Goal: Task Accomplishment & Management: Complete application form

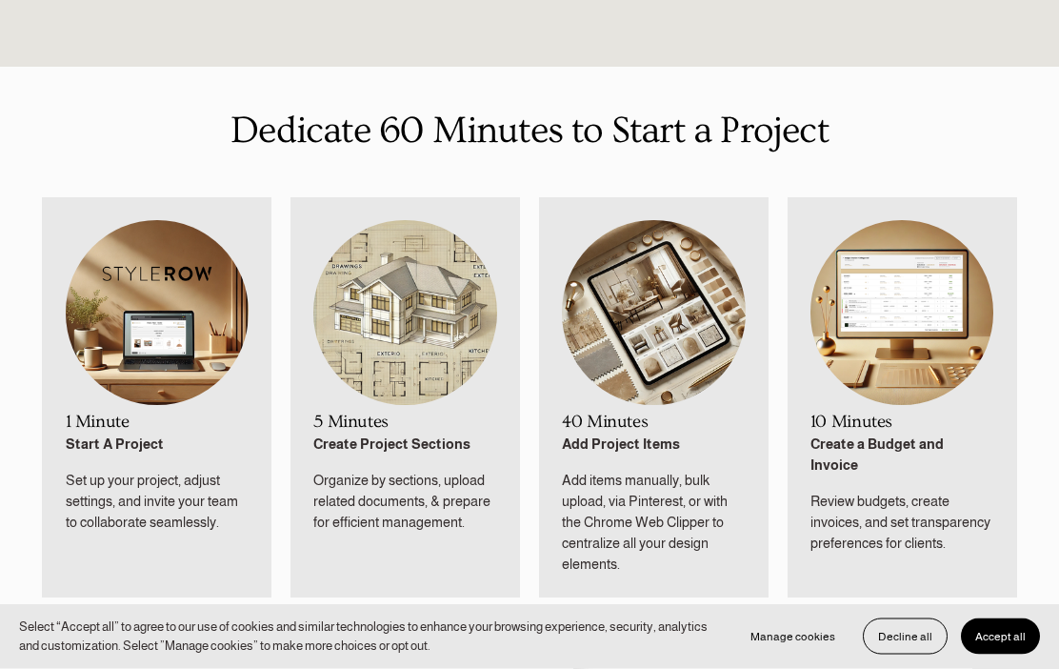
scroll to position [756, 0]
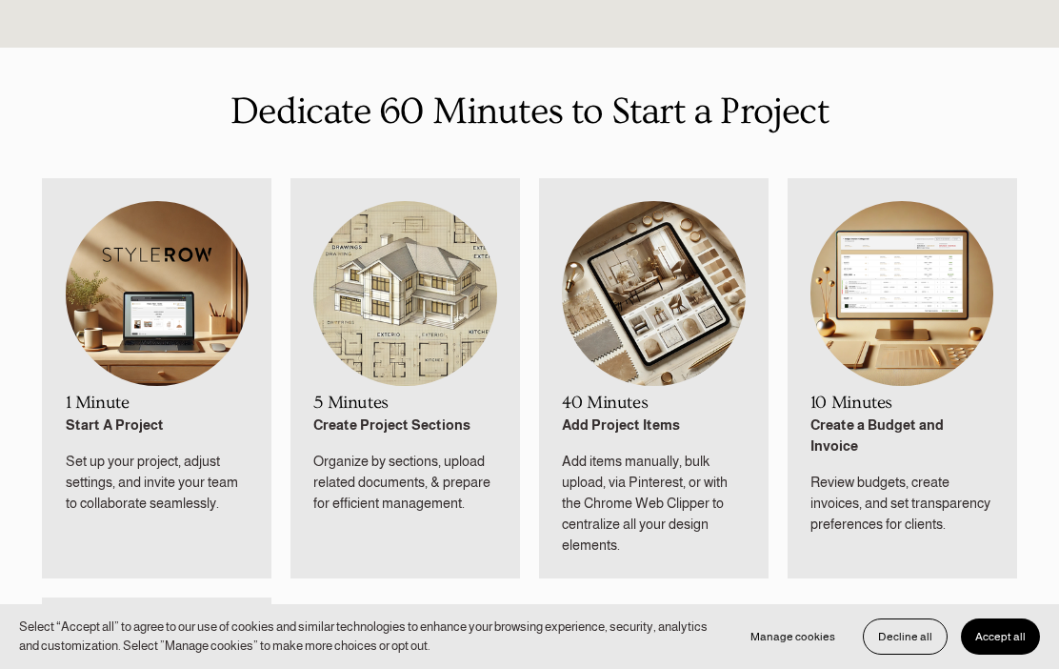
click at [134, 361] on img at bounding box center [158, 293] width 184 height 185
click at [108, 432] on p "Start A Project" at bounding box center [158, 424] width 184 height 21
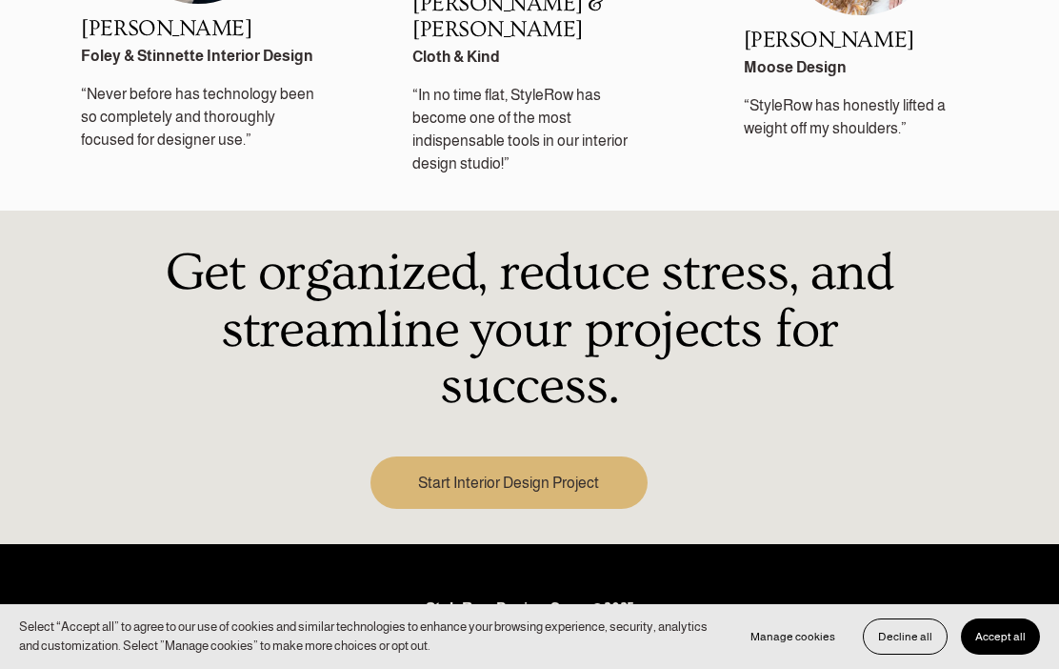
scroll to position [2620, 0]
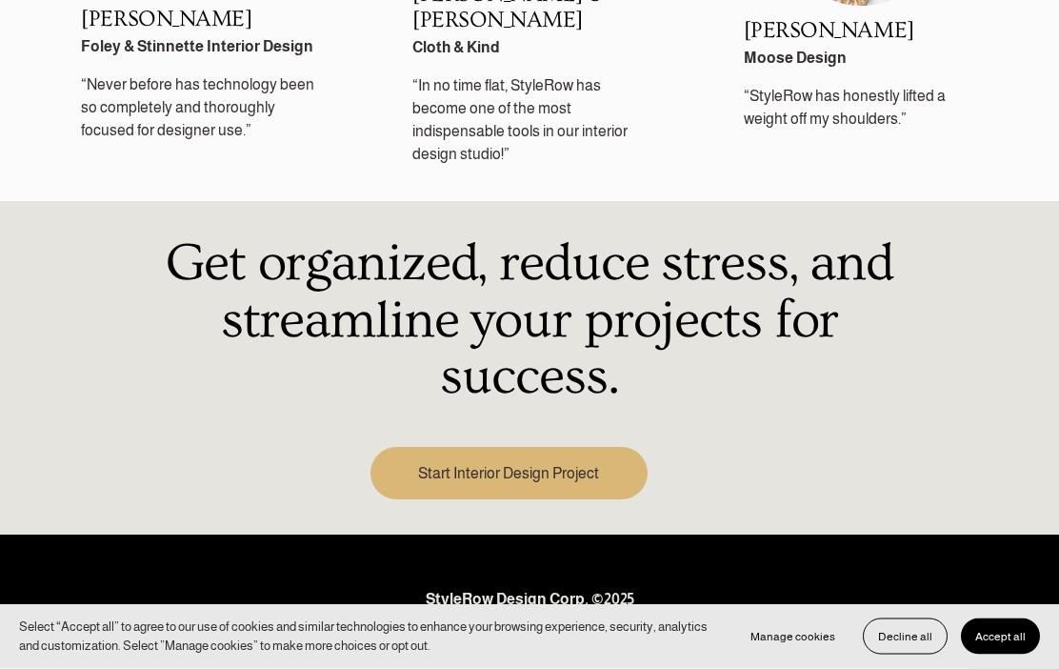
click at [443, 448] on link "Start Interior Design Project" at bounding box center [509, 474] width 277 height 52
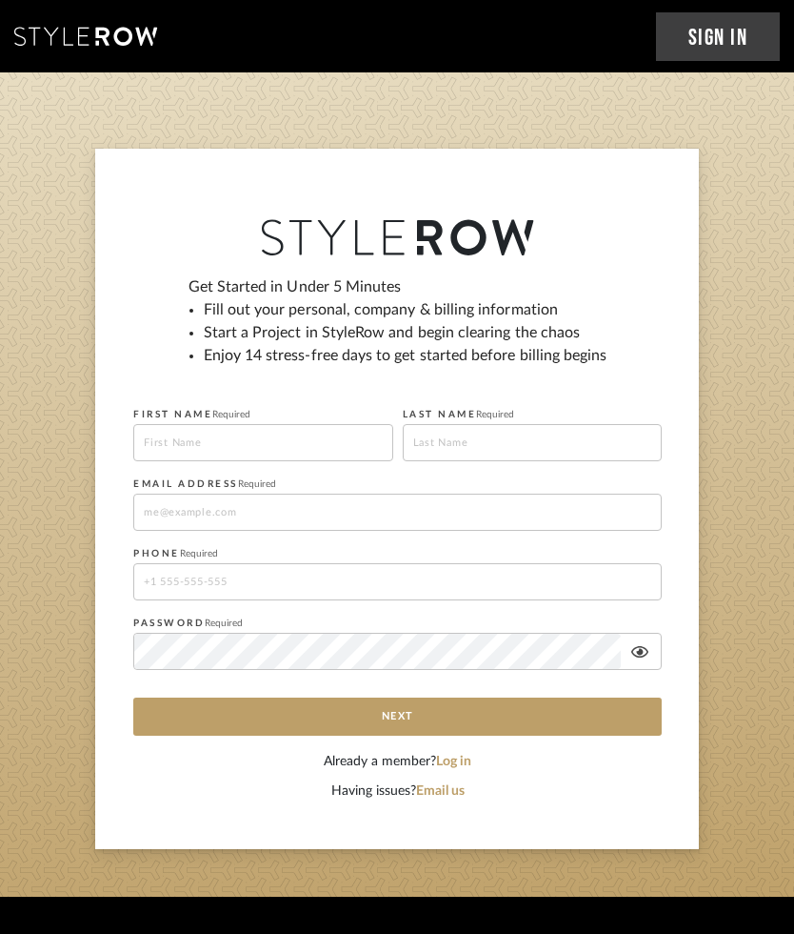
click at [171, 440] on input at bounding box center [263, 442] width 260 height 37
type input "Scott"
click at [527, 437] on input at bounding box center [533, 442] width 260 height 37
type input "Williams"
click at [154, 512] on input at bounding box center [397, 511] width 529 height 37
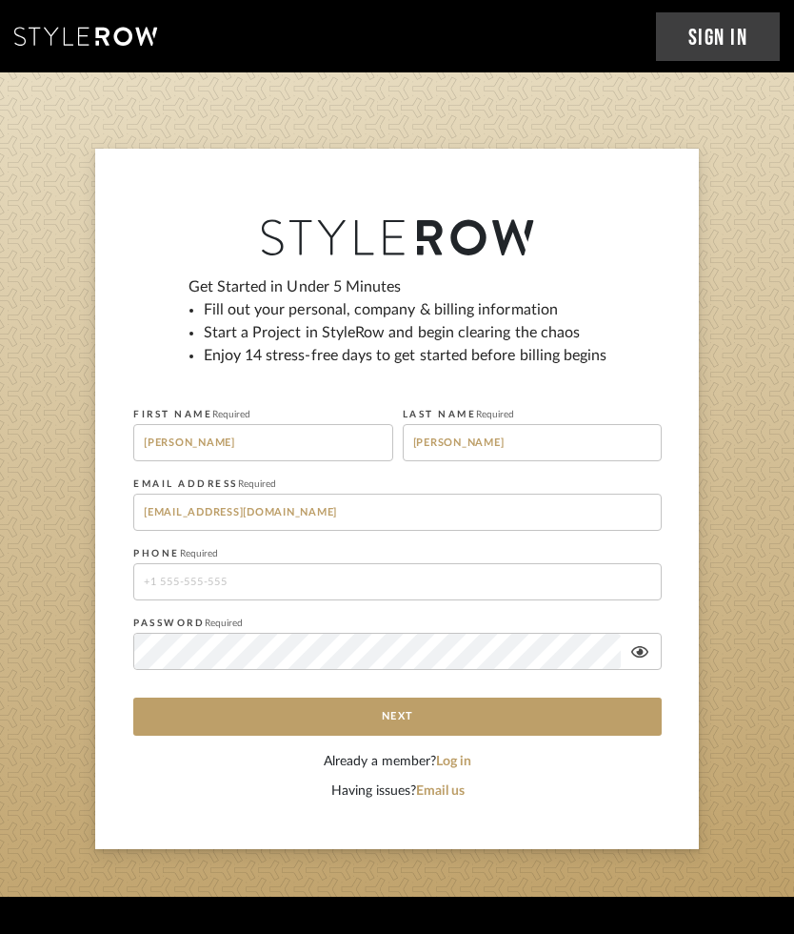
type input "Swilliams@theredrickshaw.com"
click at [155, 578] on input "tel" at bounding box center [397, 581] width 529 height 37
type input "-252-249-3350"
click at [150, 623] on label "PASSWORD Required" at bounding box center [188, 622] width 110 height 11
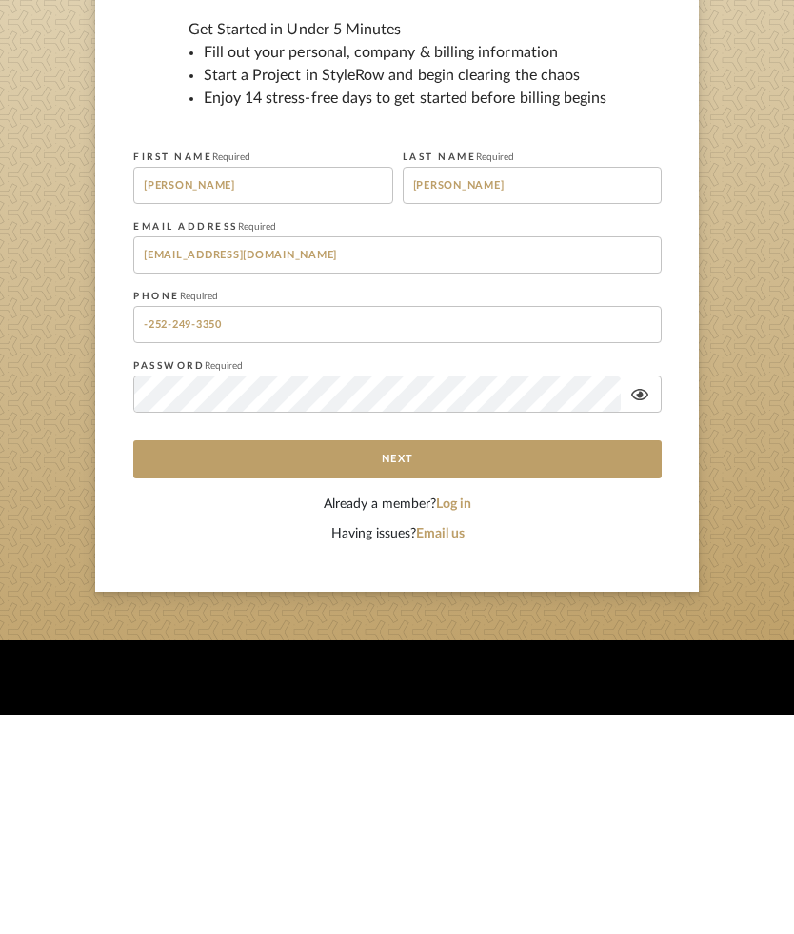
scroll to position [71, 0]
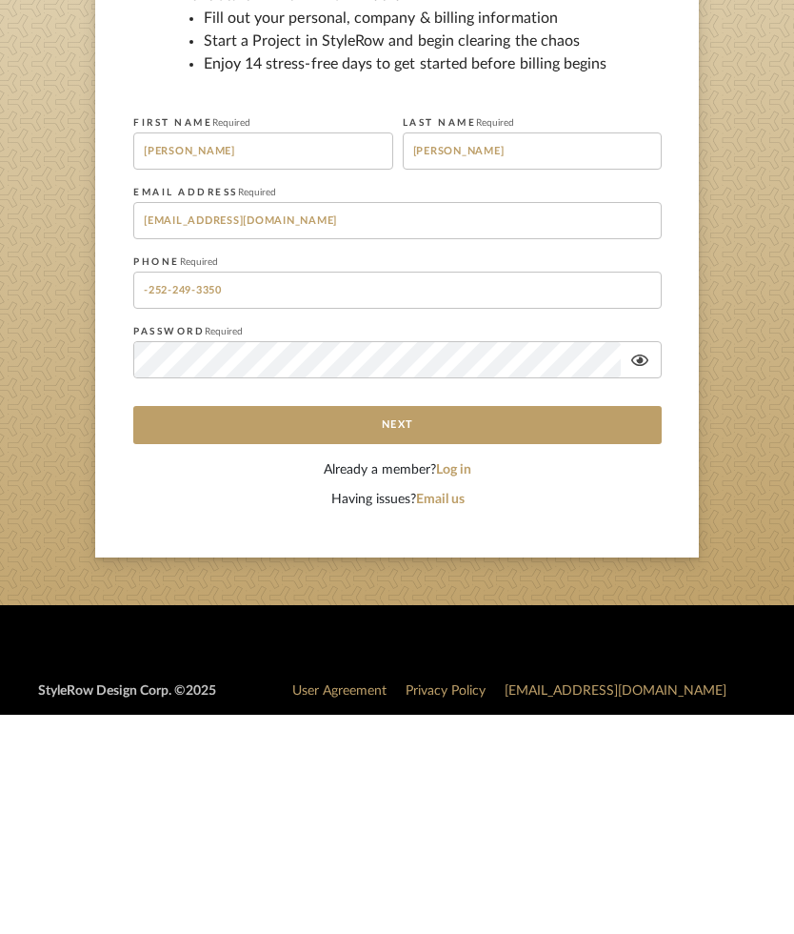
click at [528, 626] on button "Next" at bounding box center [397, 645] width 529 height 38
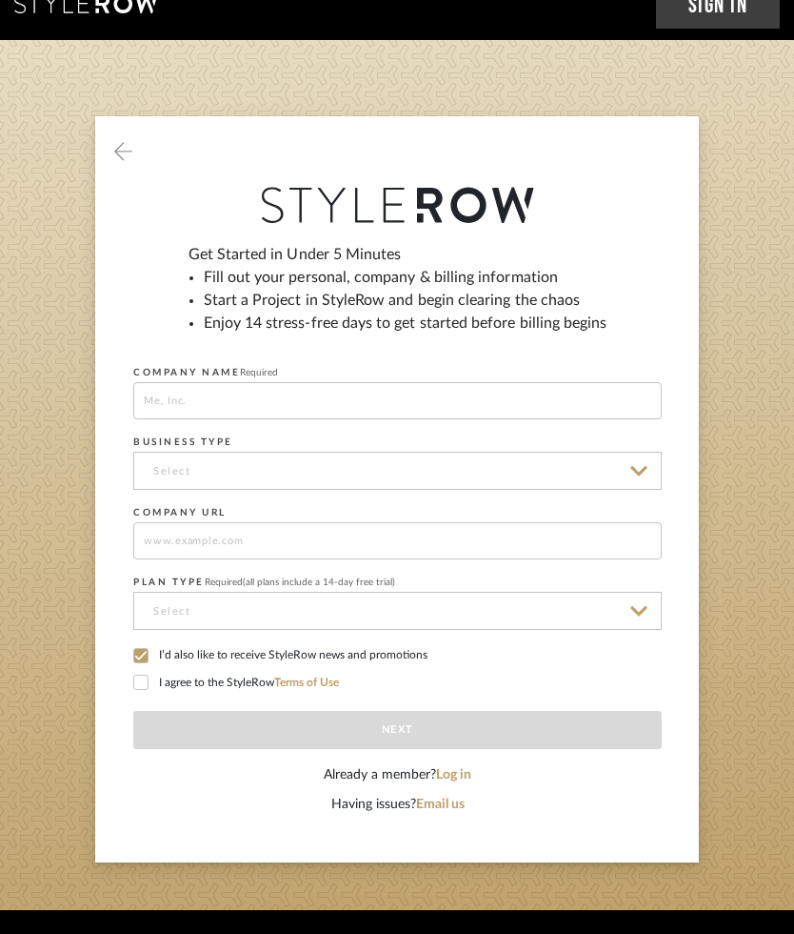
scroll to position [0, 0]
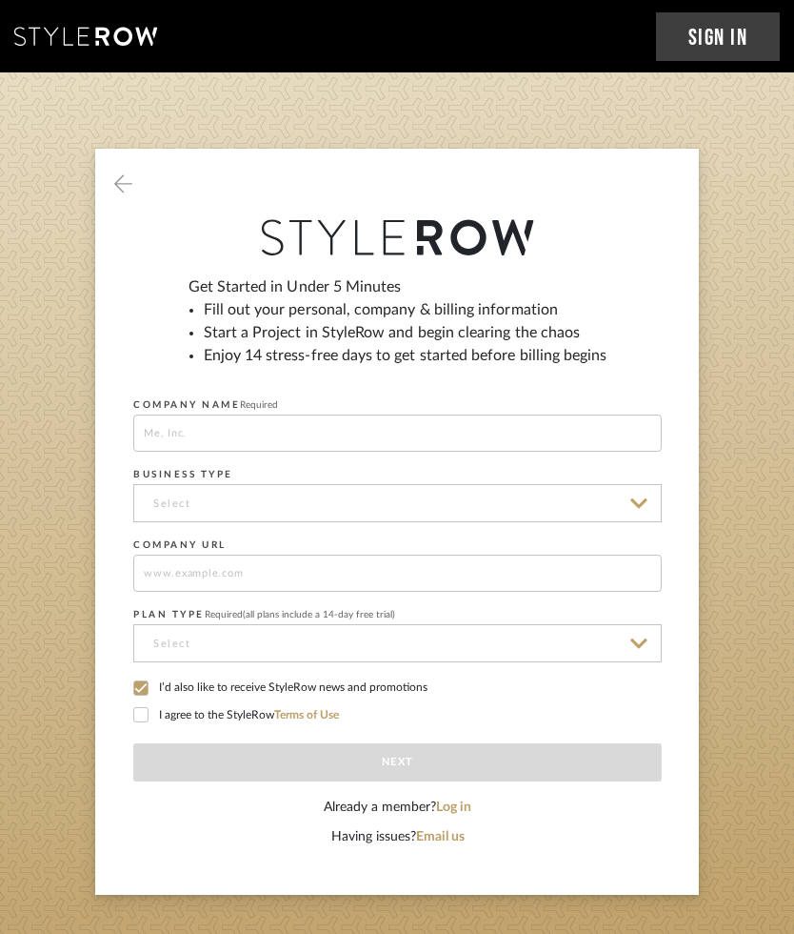
click at [134, 668] on label "I agree to the StyleRow Terms of Use" at bounding box center [397, 715] width 529 height 17
checkbox input "true"
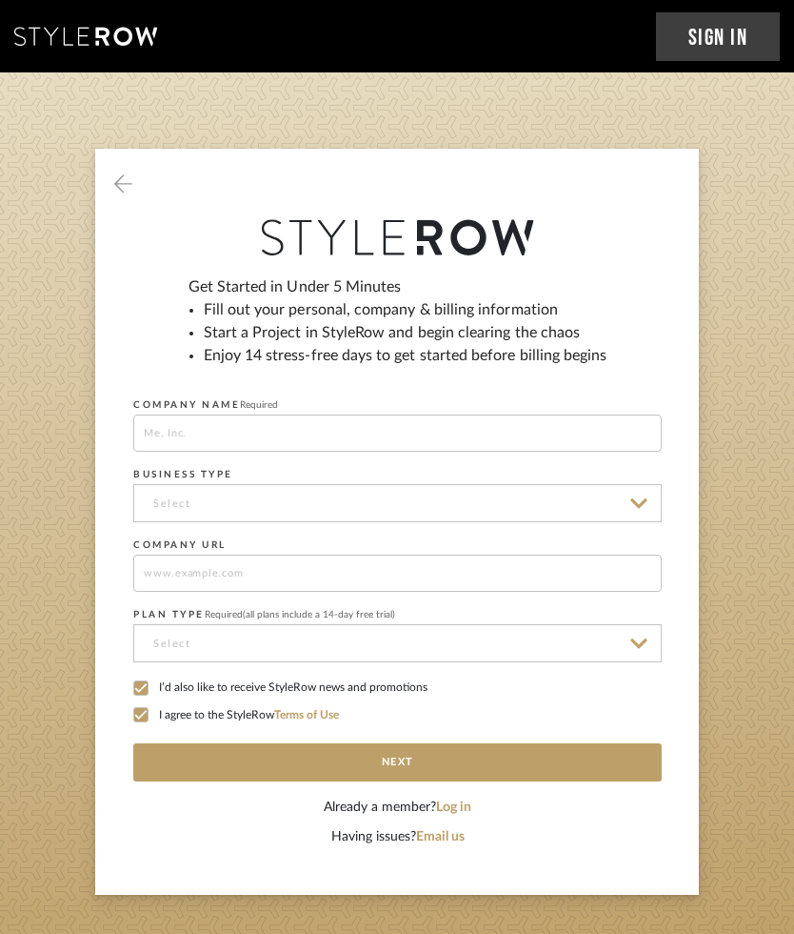
click at [207, 668] on button "Next" at bounding box center [397, 762] width 529 height 38
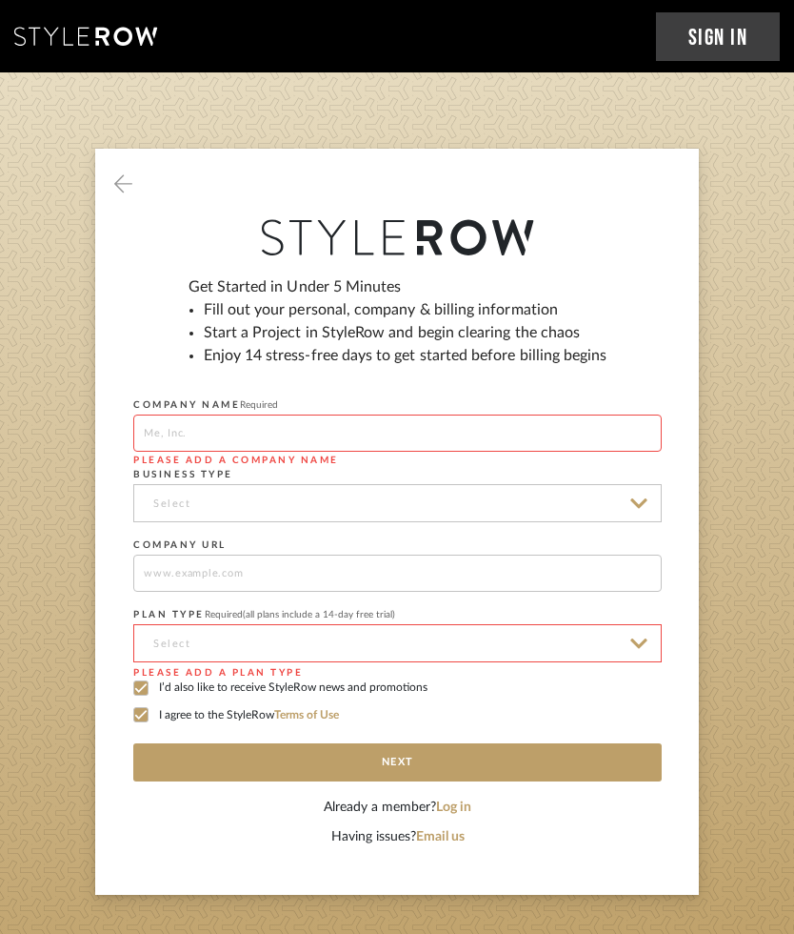
click at [151, 438] on input at bounding box center [397, 432] width 529 height 37
type input "The Red Rickshaw"
click at [638, 505] on input at bounding box center [397, 503] width 529 height 38
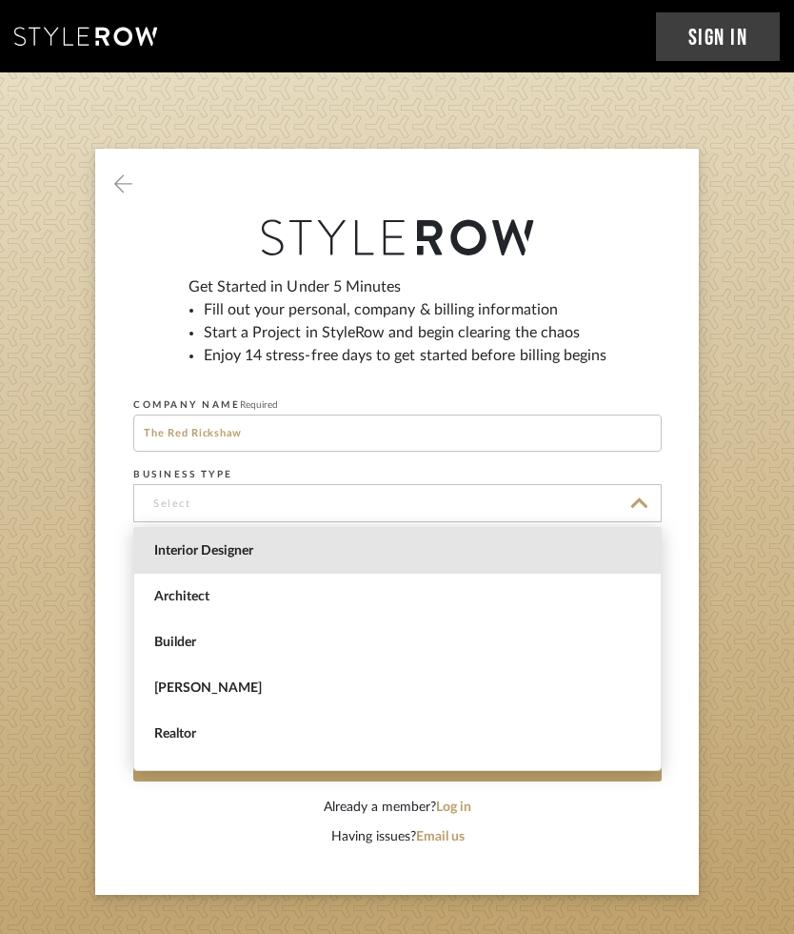
click at [164, 561] on span "Interior Designer" at bounding box center [397, 551] width 527 height 46
type input "Interior Designer"
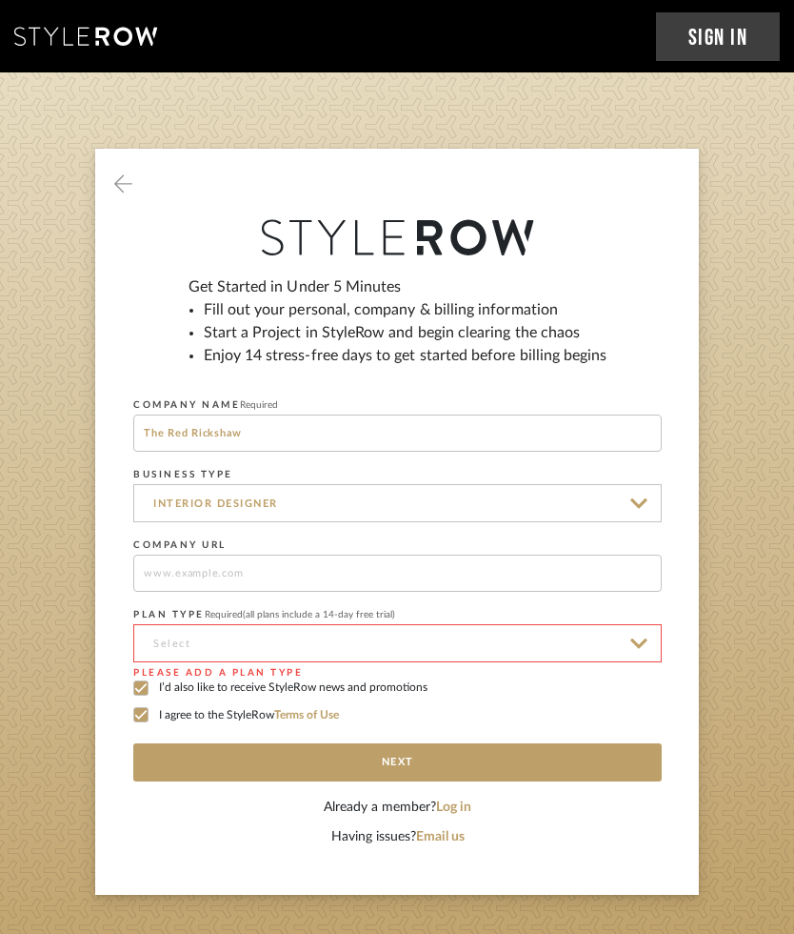
click at [154, 577] on input at bounding box center [397, 572] width 529 height 37
type input "Www.theredrickshaw.com"
click at [639, 653] on input at bounding box center [397, 643] width 529 height 38
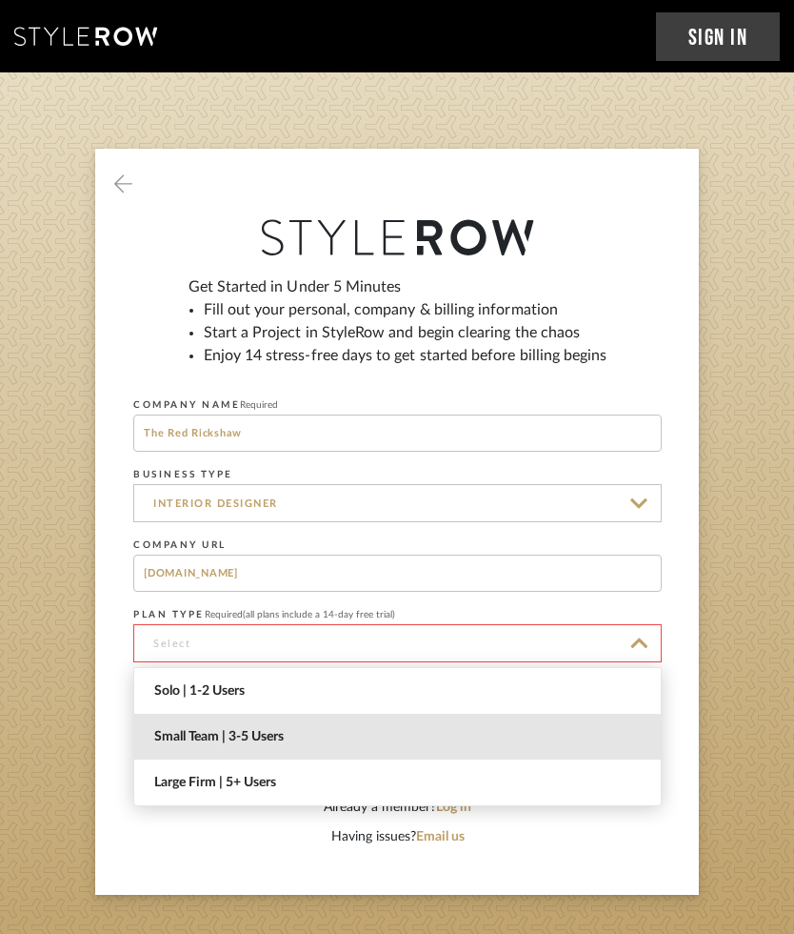
click at [157, 668] on span "Small Team | 3-5 Users" at bounding box center [397, 736] width 527 height 46
type input "Small Team | 3-5 Users"
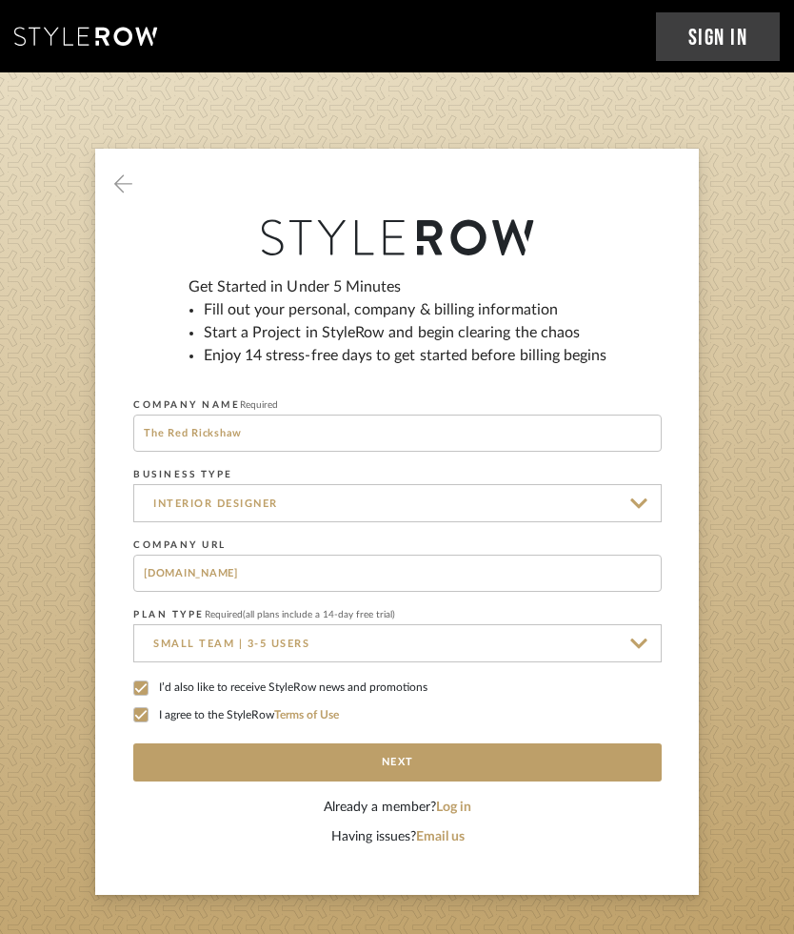
click at [603, 668] on button "Next" at bounding box center [397, 762] width 529 height 38
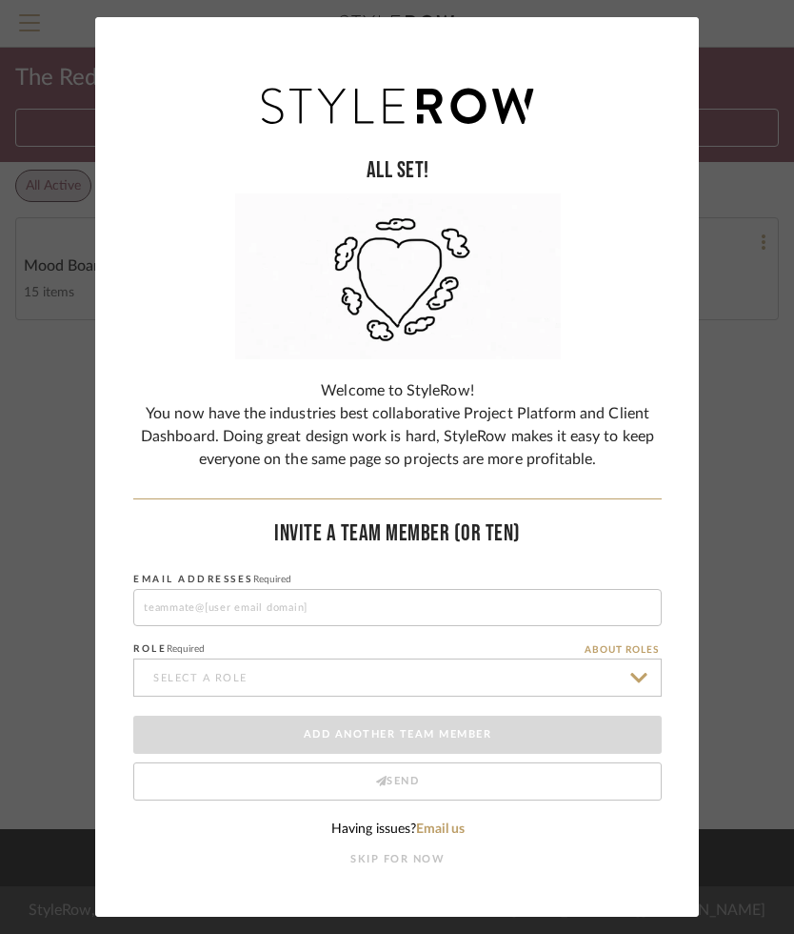
click at [162, 613] on input at bounding box center [397, 607] width 529 height 37
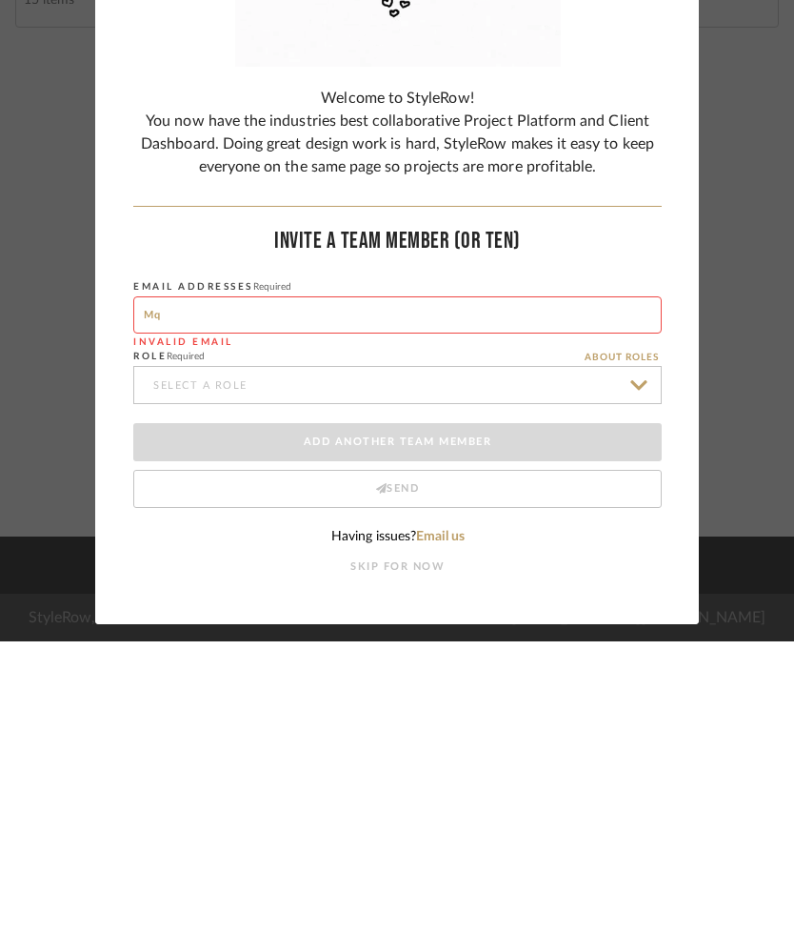
type input "M"
type input "Mquisennberry"
click at [644, 658] on input at bounding box center [397, 677] width 529 height 38
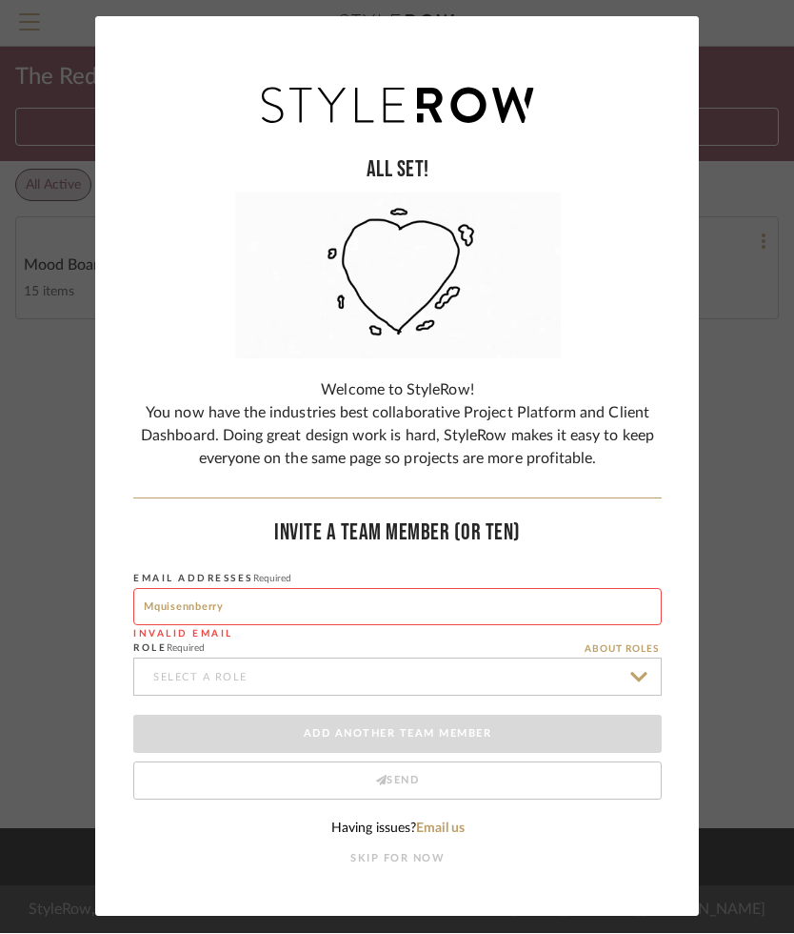
click at [643, 672] on input at bounding box center [397, 677] width 529 height 38
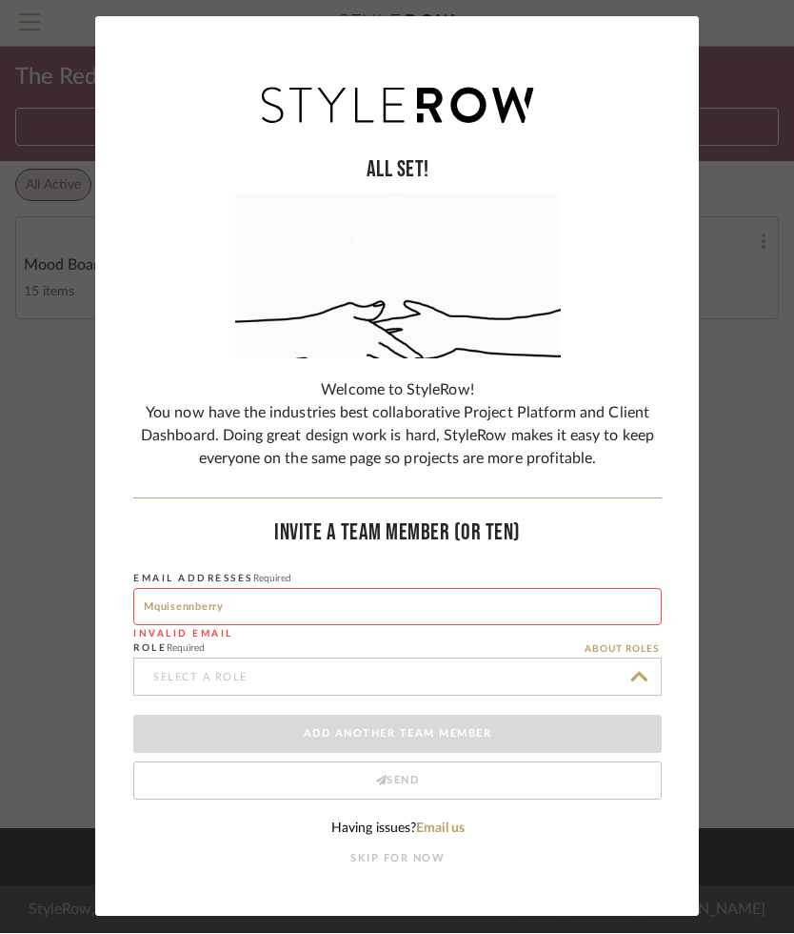
click at [59, 538] on div "ALL SET! Welcome to StyleRow! You now have the industries best collaborative Pr…" at bounding box center [397, 467] width 794 height 934
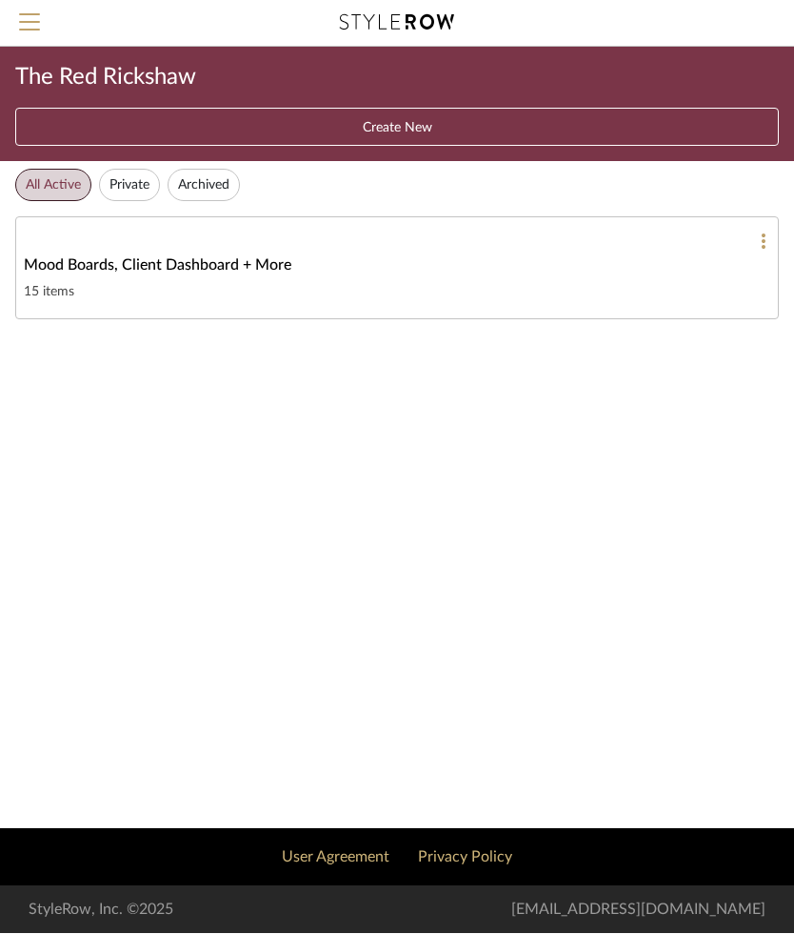
click at [408, 123] on button "Create New" at bounding box center [397, 128] width 764 height 38
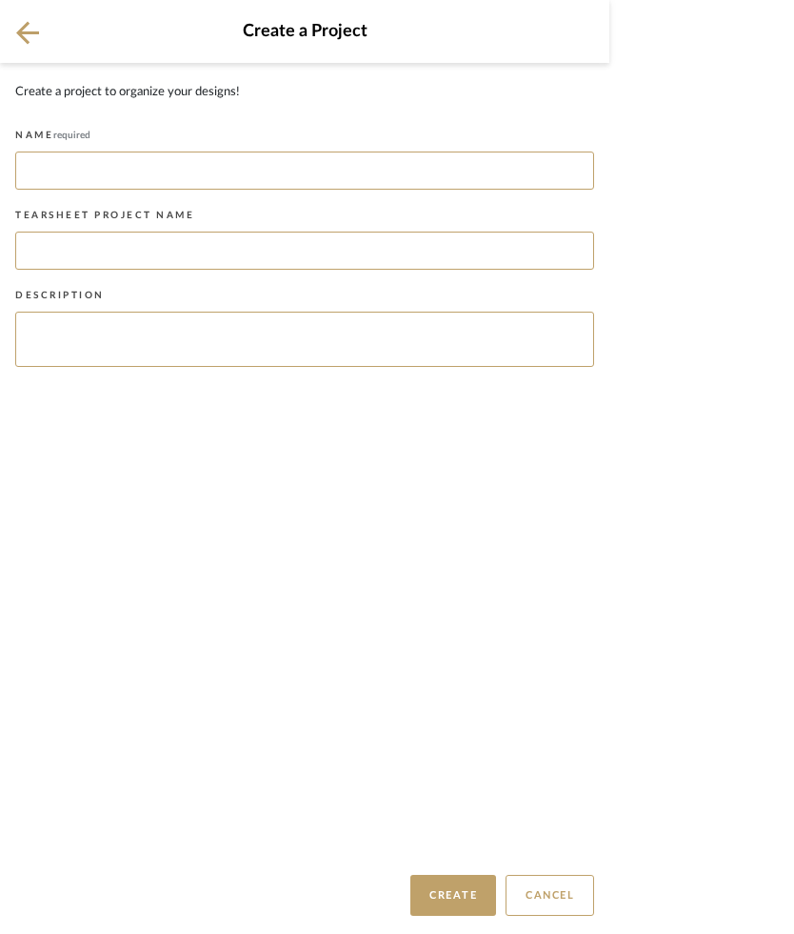
click at [70, 172] on input at bounding box center [304, 171] width 579 height 38
type input "[PERSON_NAME]"
click at [52, 237] on input at bounding box center [304, 251] width 579 height 38
type input "[PERSON_NAME]"
click at [56, 351] on textarea at bounding box center [304, 339] width 579 height 55
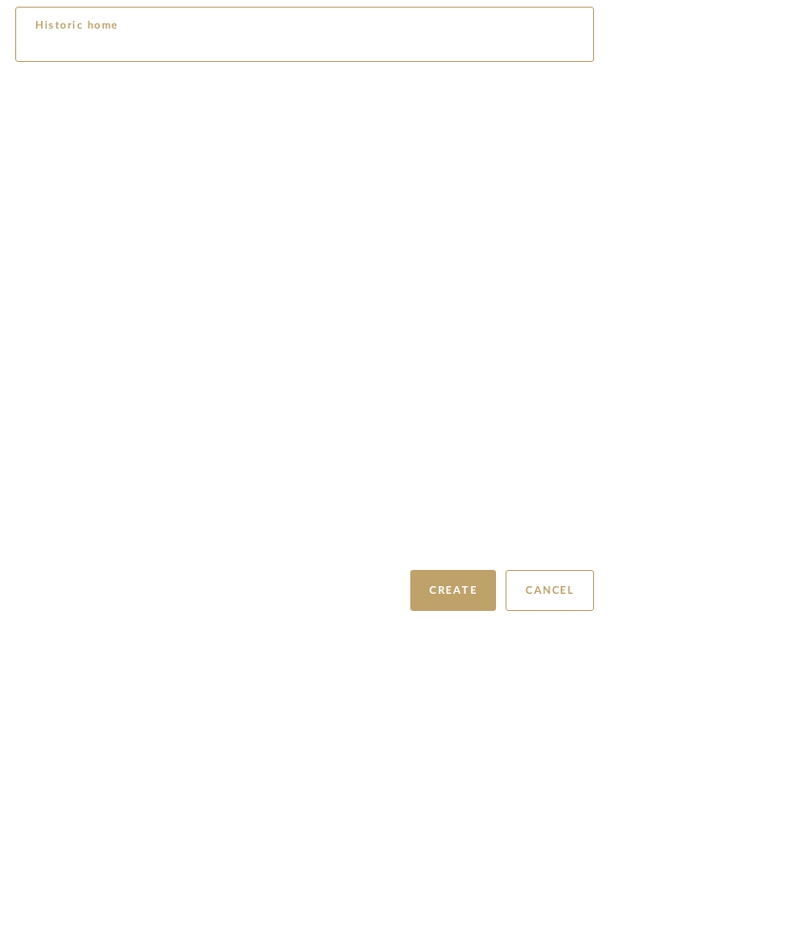
click at [448, 875] on button "Create" at bounding box center [454, 895] width 86 height 41
type textarea "Historic home"
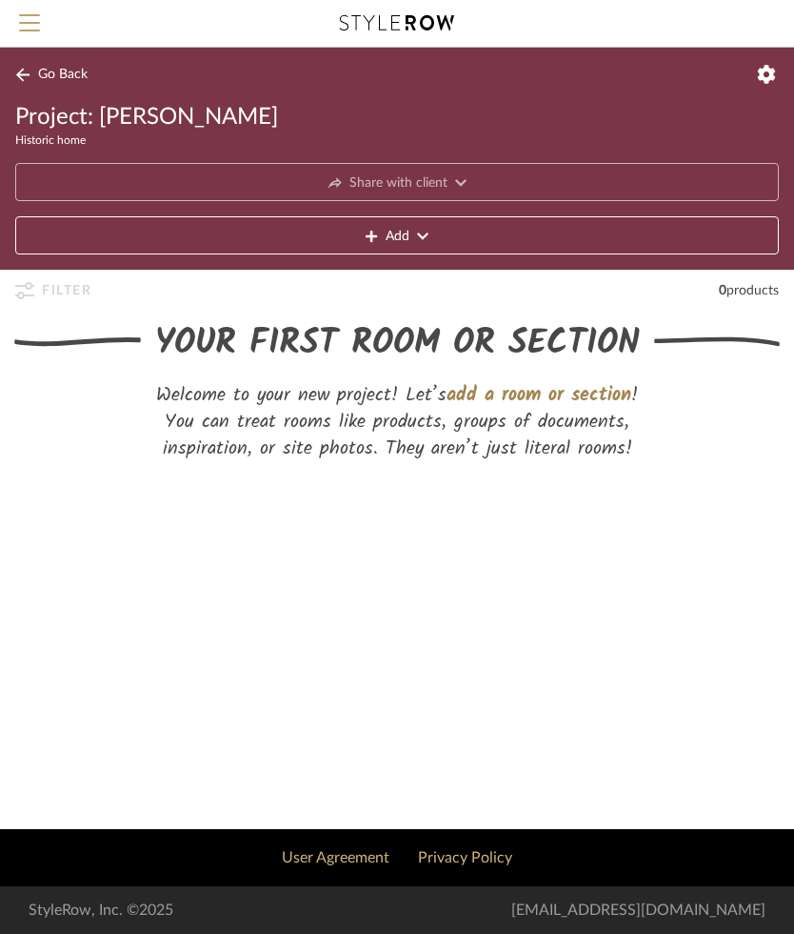
click at [553, 392] on span "add a room or section" at bounding box center [539, 395] width 185 height 30
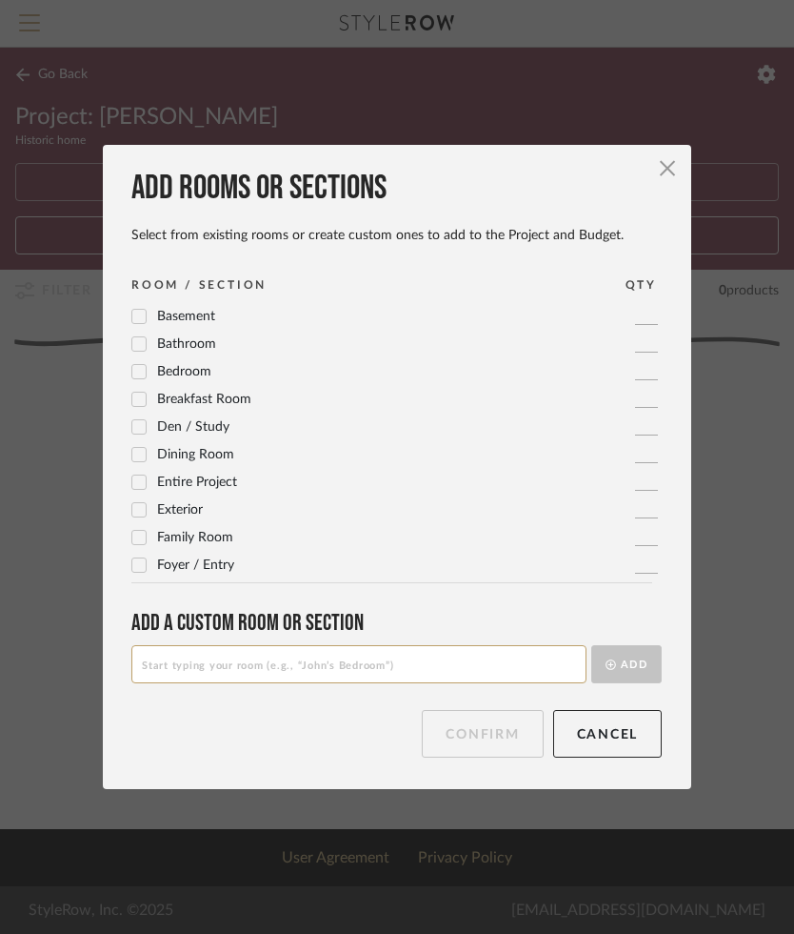
click at [131, 566] on div at bounding box center [138, 564] width 15 height 15
checkbox input "true"
click at [495, 750] on button "Confirm" at bounding box center [482, 734] width 121 height 48
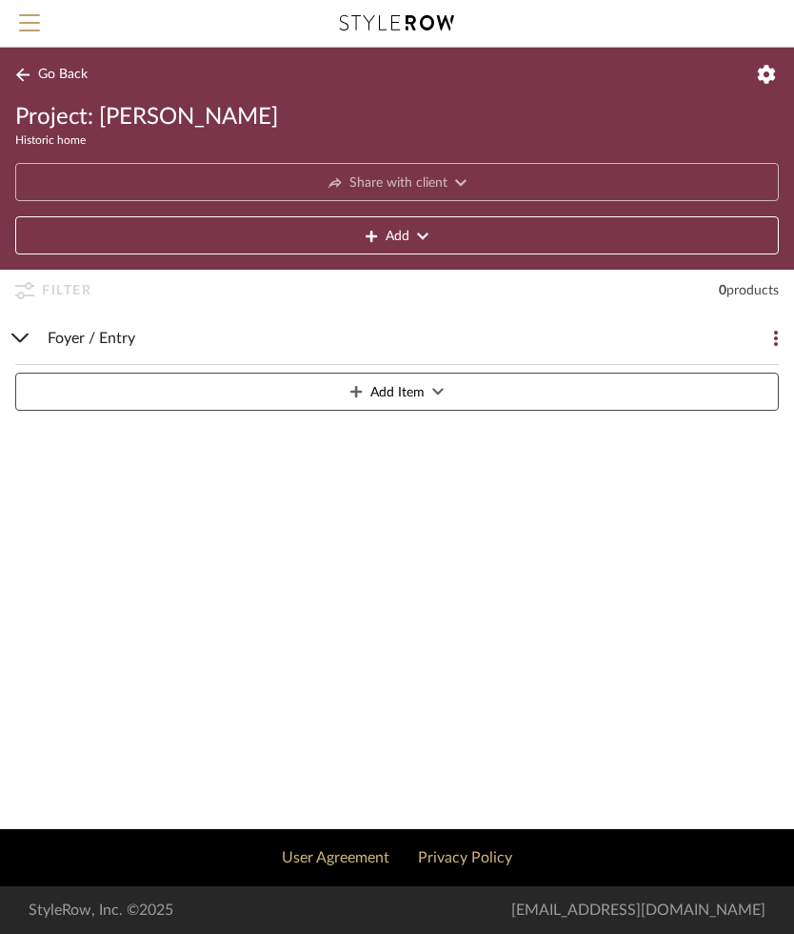
click at [654, 388] on button "Add Item" at bounding box center [397, 391] width 764 height 38
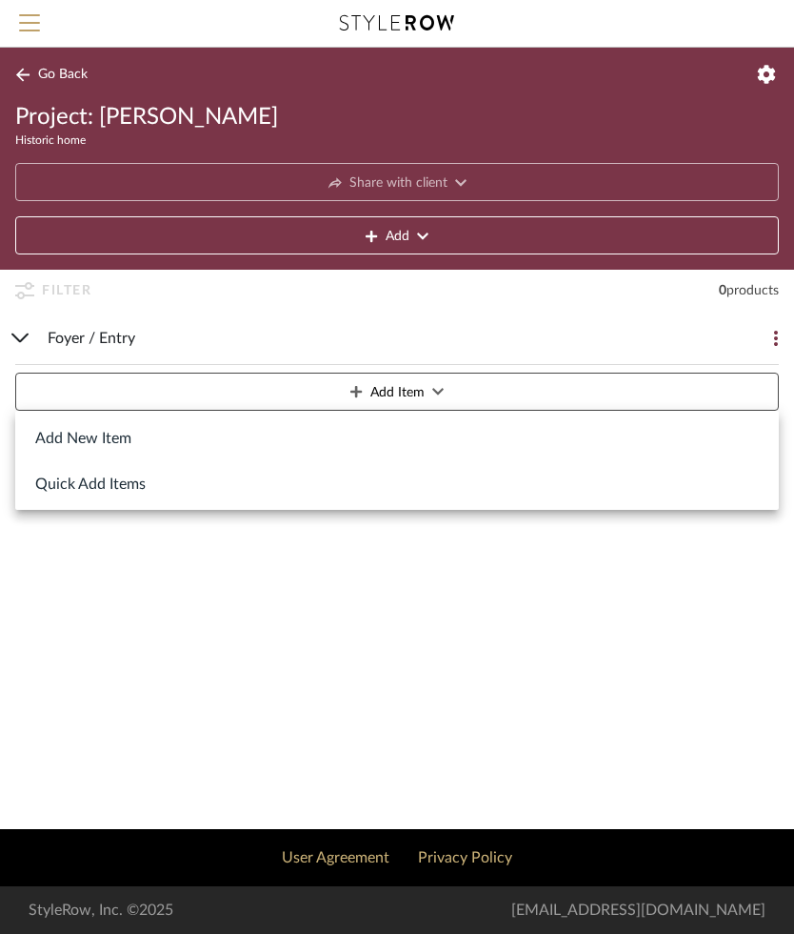
click at [74, 452] on button "Add New Item" at bounding box center [397, 437] width 764 height 46
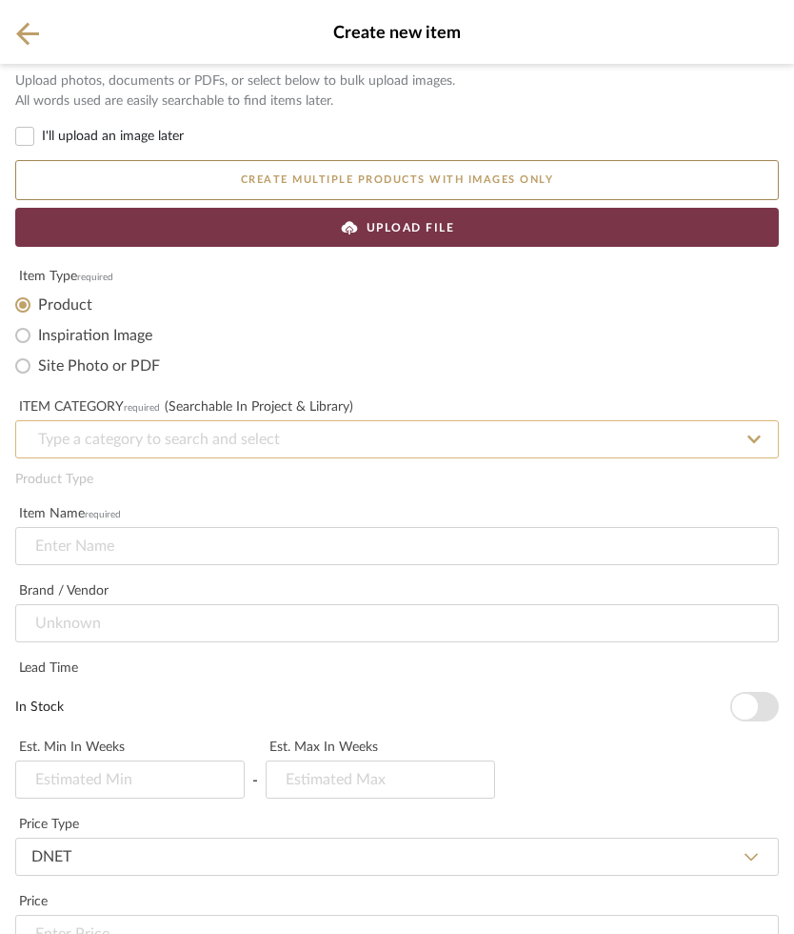
click at [736, 443] on input at bounding box center [397, 439] width 764 height 38
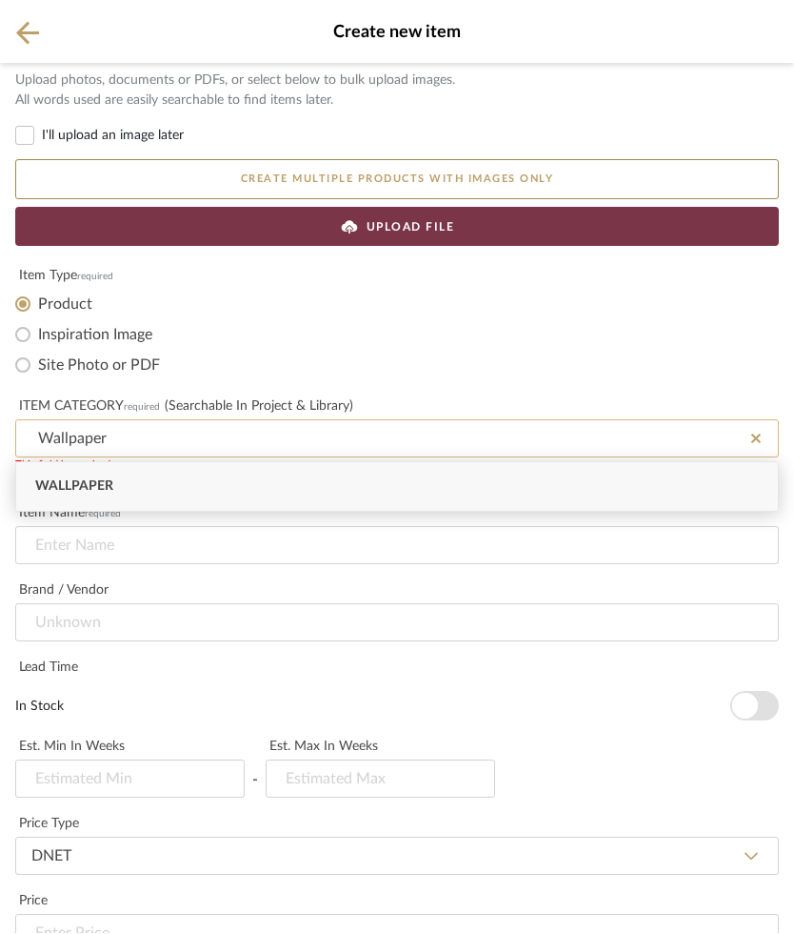
type input "Wallpaper"
click at [693, 702] on label "In Stock" at bounding box center [372, 706] width 715 height 19
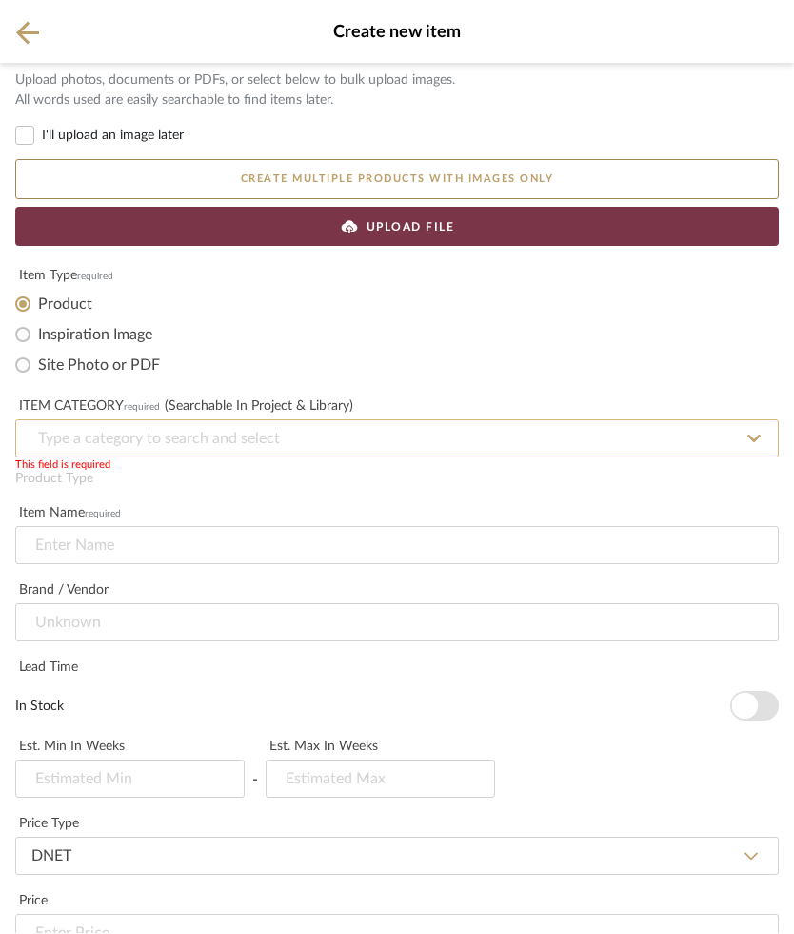
click at [61, 440] on input at bounding box center [397, 439] width 764 height 38
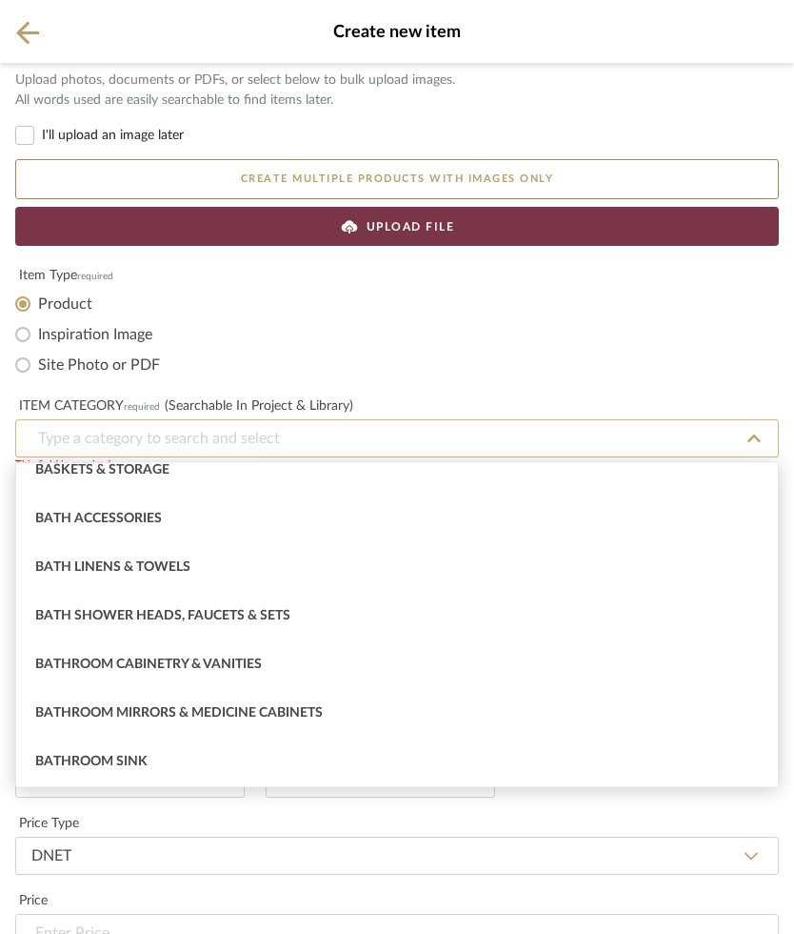
scroll to position [891, 0]
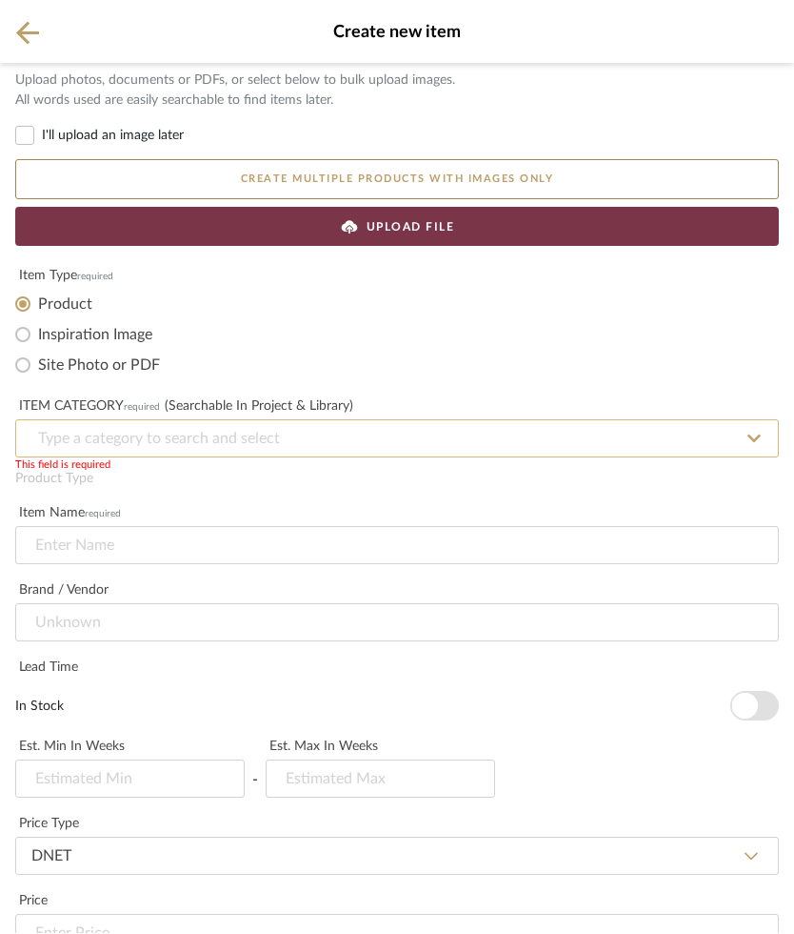
click at [44, 442] on input at bounding box center [397, 439] width 764 height 38
type input "Walllpaper"
click at [619, 486] on div "Product Type" at bounding box center [397, 480] width 764 height 20
click at [744, 448] on input at bounding box center [397, 439] width 764 height 38
click at [665, 439] on input at bounding box center [397, 439] width 764 height 38
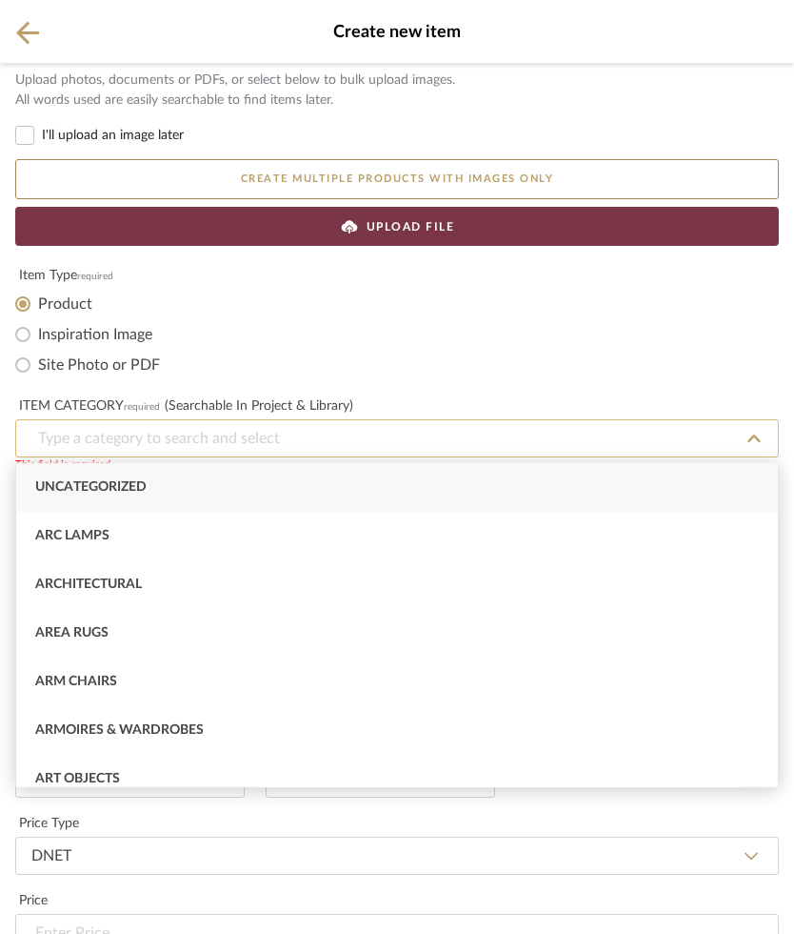
scroll to position [0, 0]
click at [70, 583] on span "Architectural" at bounding box center [88, 583] width 107 height 13
type input "Architectural"
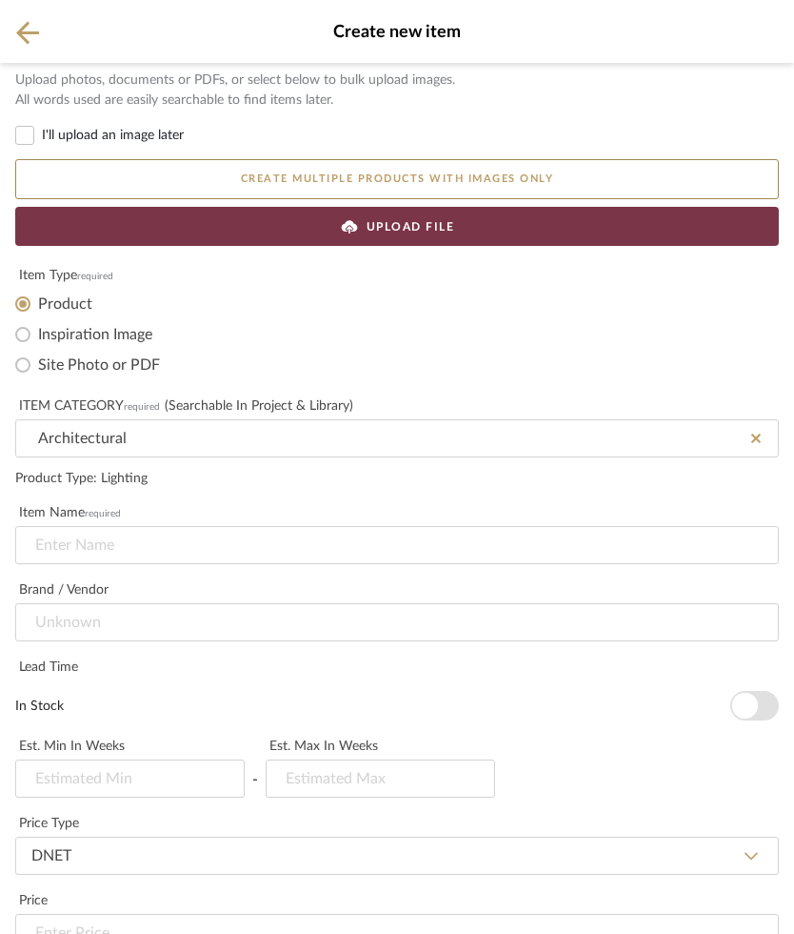
click at [271, 410] on span "(Searchable in Project & Library)" at bounding box center [259, 406] width 189 height 13
click at [275, 403] on span "(Searchable in Project & Library)" at bounding box center [259, 406] width 189 height 13
click at [26, 130] on input "I'll upload an image later" at bounding box center [24, 136] width 19 height 19
checkbox input "true"
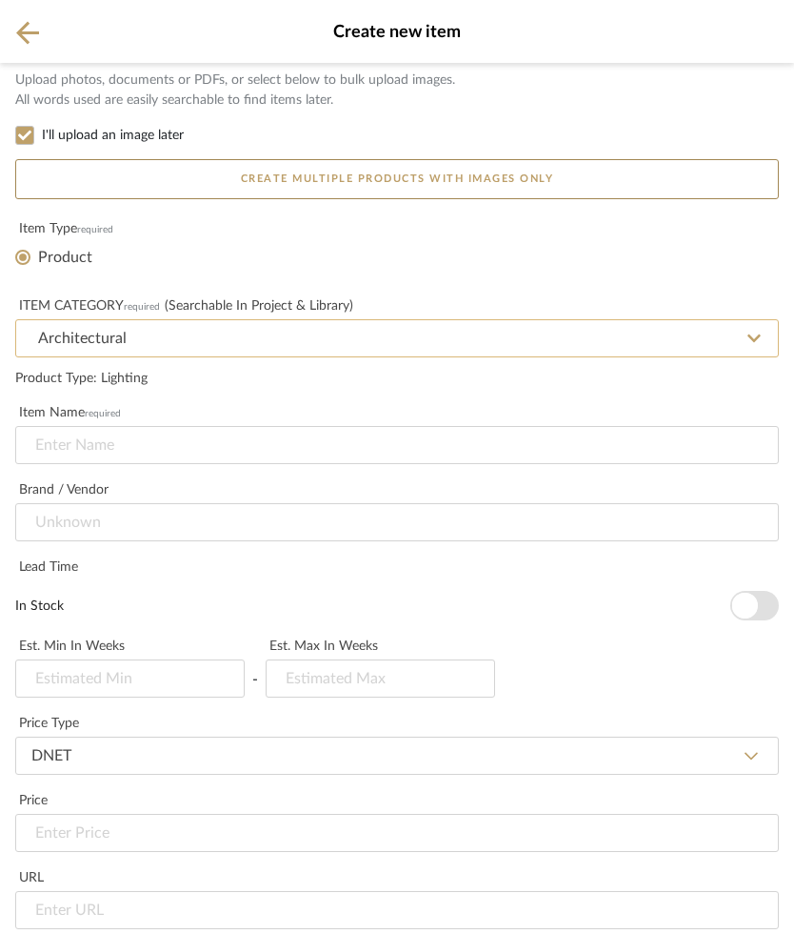
click at [743, 338] on input "Architectural" at bounding box center [397, 339] width 764 height 38
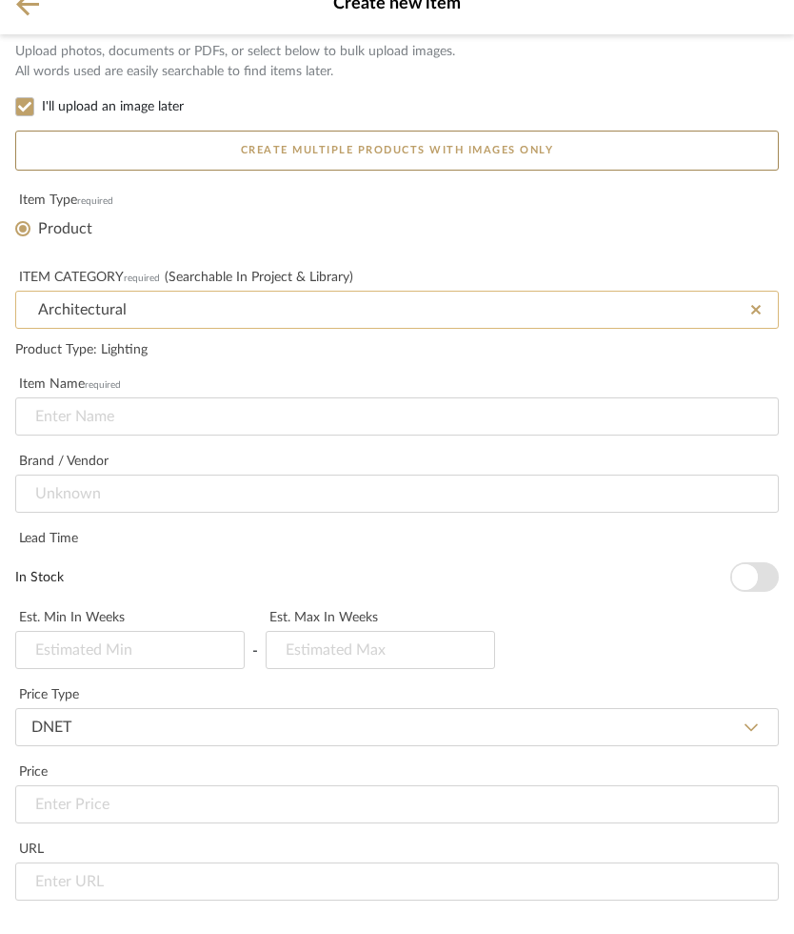
click at [744, 320] on input "Architectural" at bounding box center [397, 339] width 764 height 38
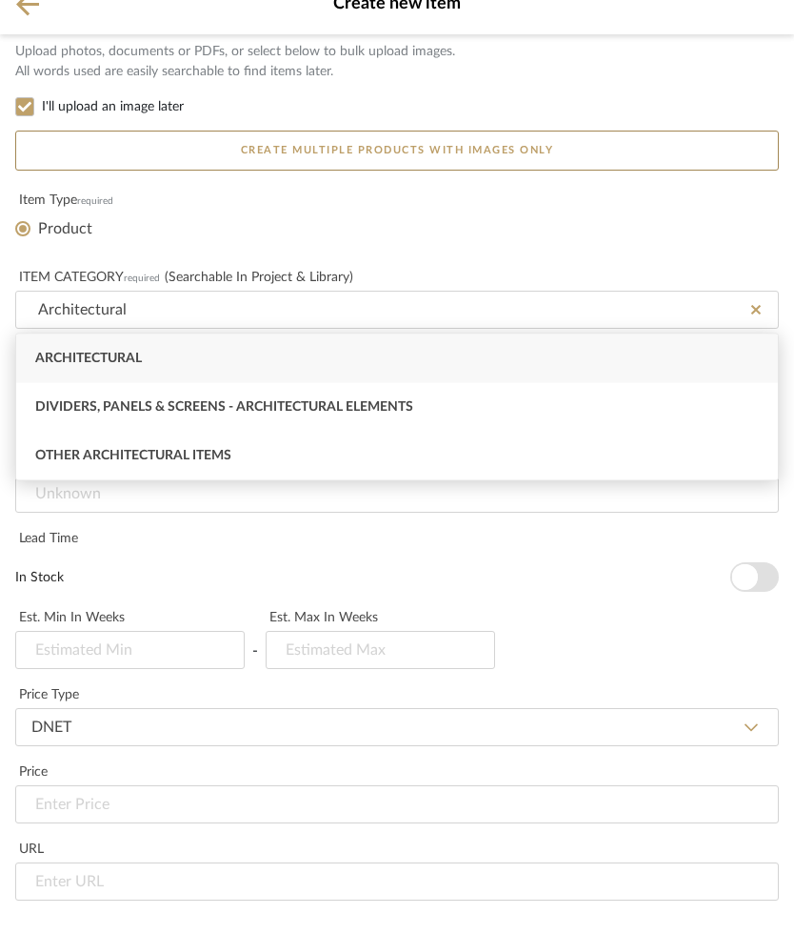
click at [72, 477] on span "Other Architectural Items" at bounding box center [133, 483] width 196 height 13
type input "Other Architectural Items"
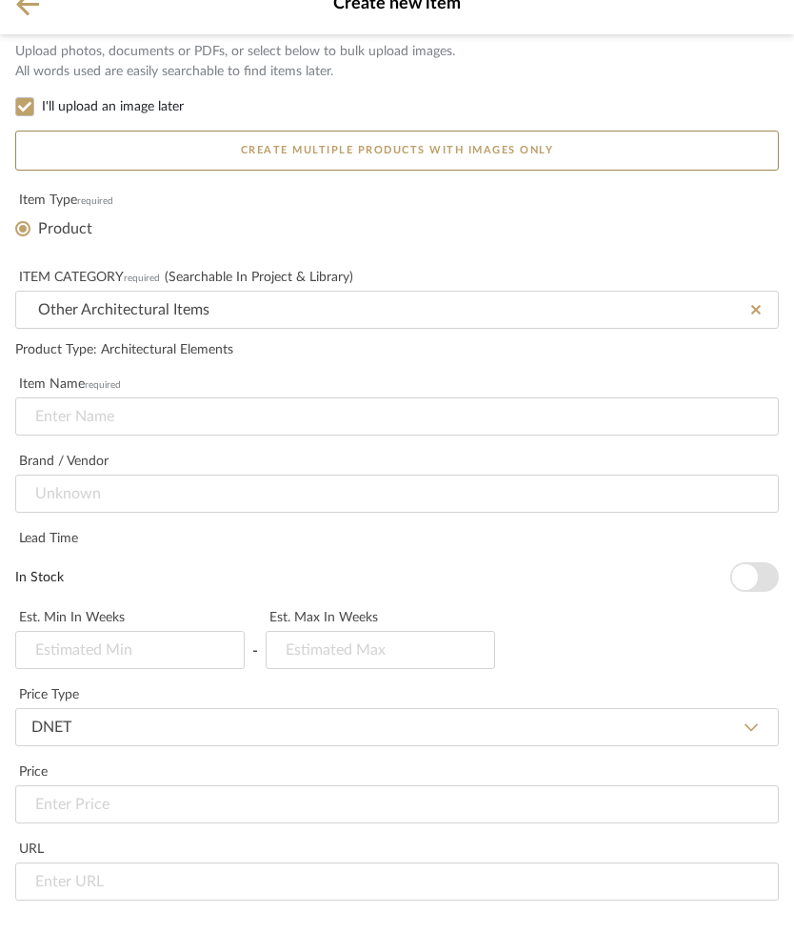
click at [752, 332] on fa-icon at bounding box center [757, 339] width 10 height 15
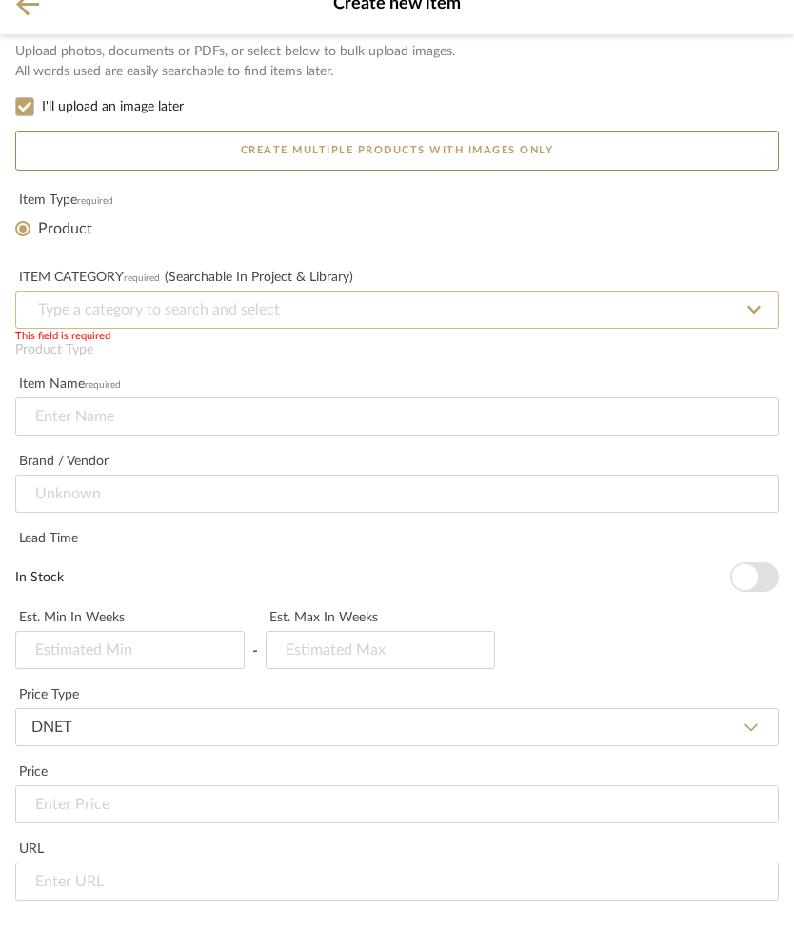
click at [675, 320] on input at bounding box center [397, 339] width 764 height 38
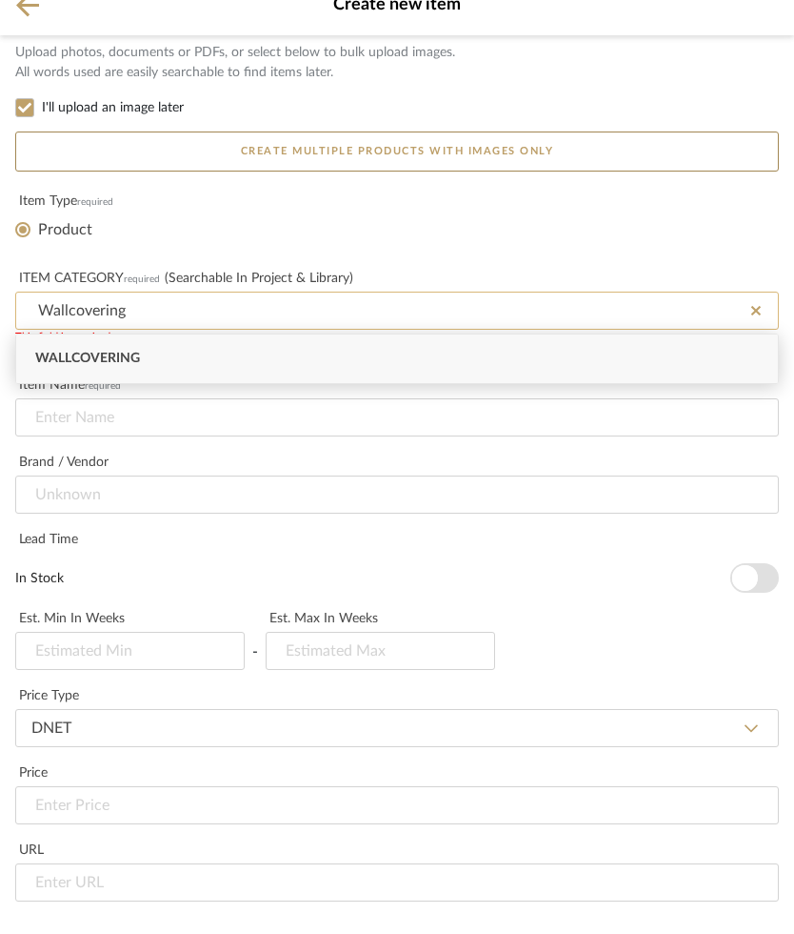
type input "Wallcovering"
click at [73, 380] on span "Wallcovering" at bounding box center [87, 386] width 105 height 13
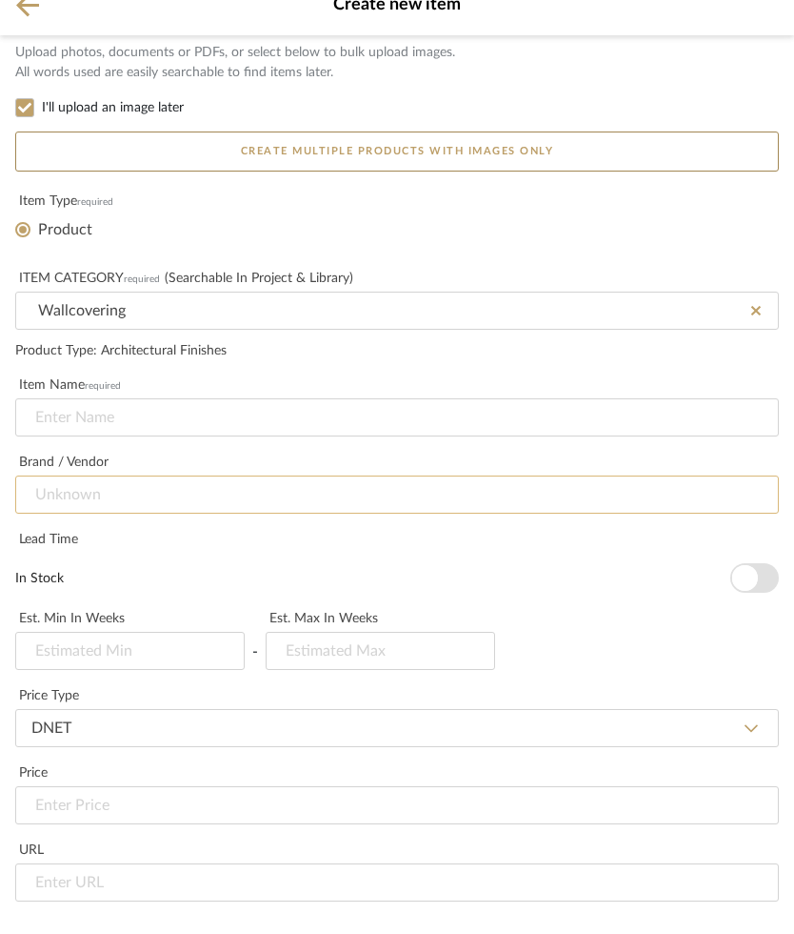
click at [55, 504] on input at bounding box center [397, 523] width 764 height 38
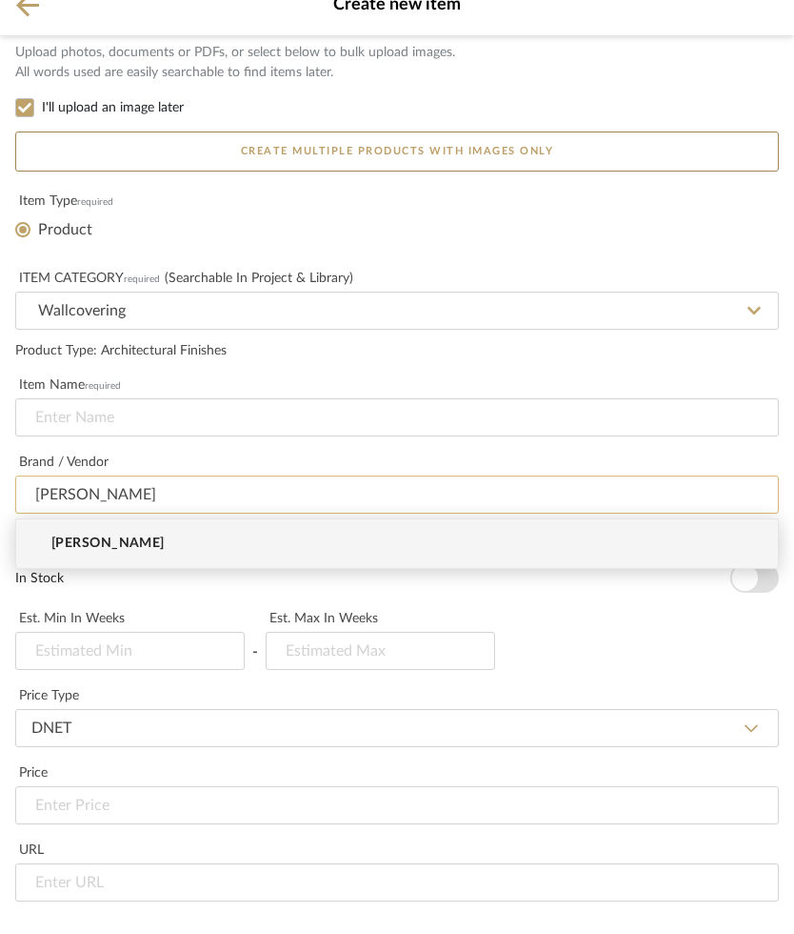
type input "Phillip Jeffries"
click at [51, 427] on input at bounding box center [397, 446] width 764 height 38
